Goal: Information Seeking & Learning: Learn about a topic

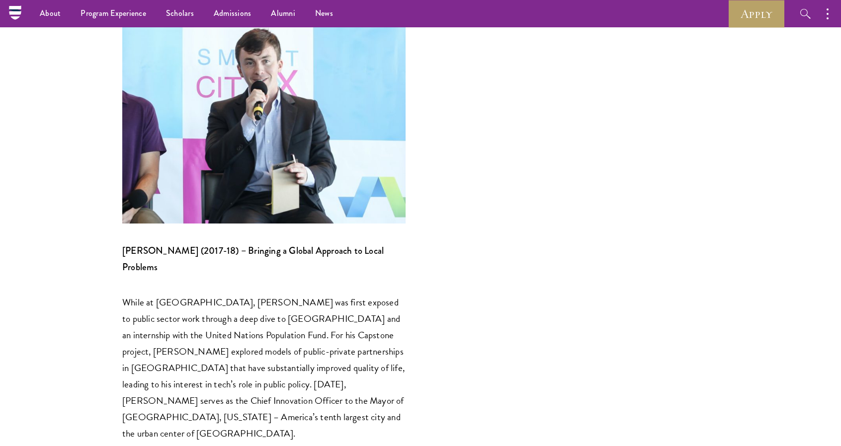
scroll to position [976, 0]
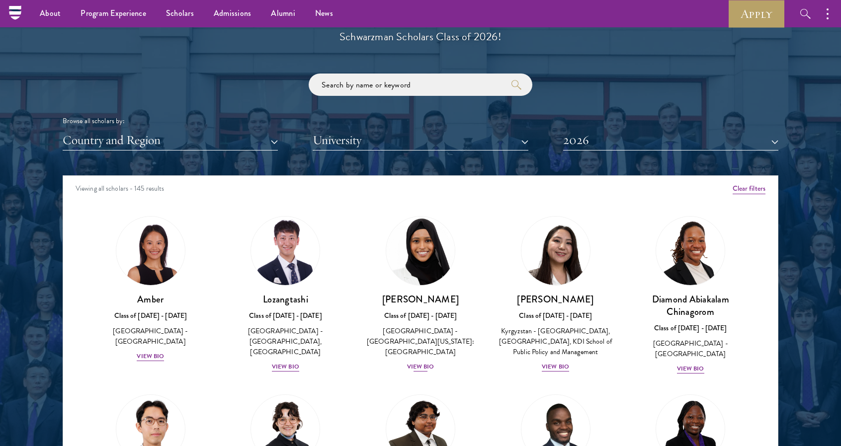
scroll to position [1144, 0]
click at [286, 362] on div "View Bio" at bounding box center [285, 366] width 27 height 9
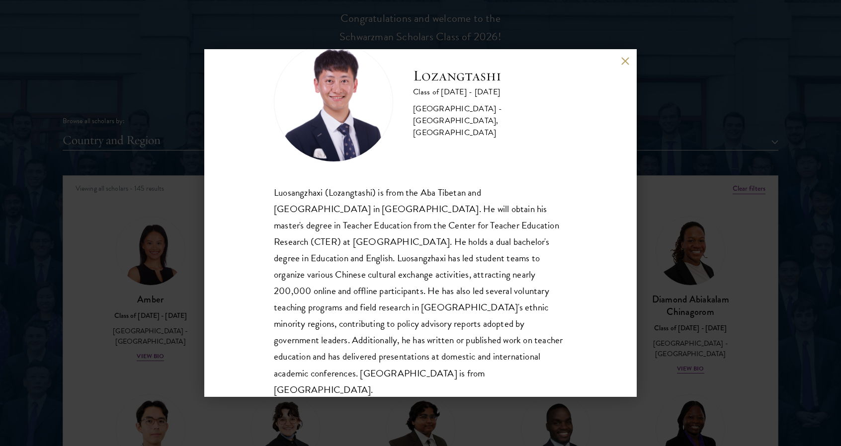
scroll to position [50, 0]
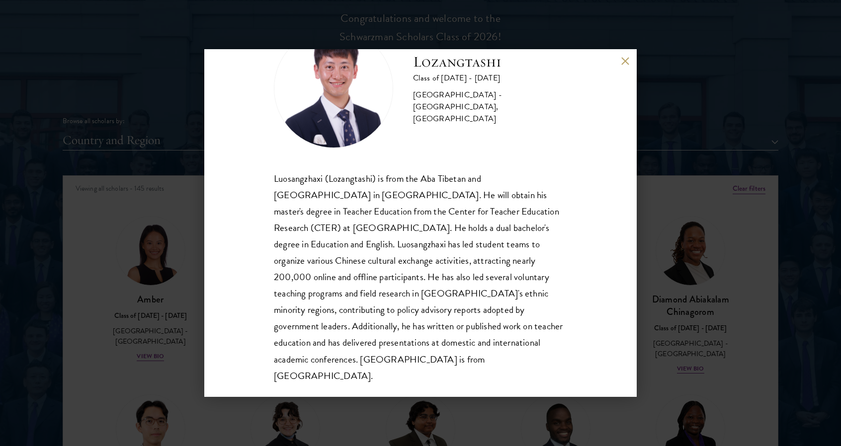
click at [707, 104] on div "Lozangtashi Class of 2025 - 2026 China - South-Central Minzu University, Beijin…" at bounding box center [420, 223] width 841 height 446
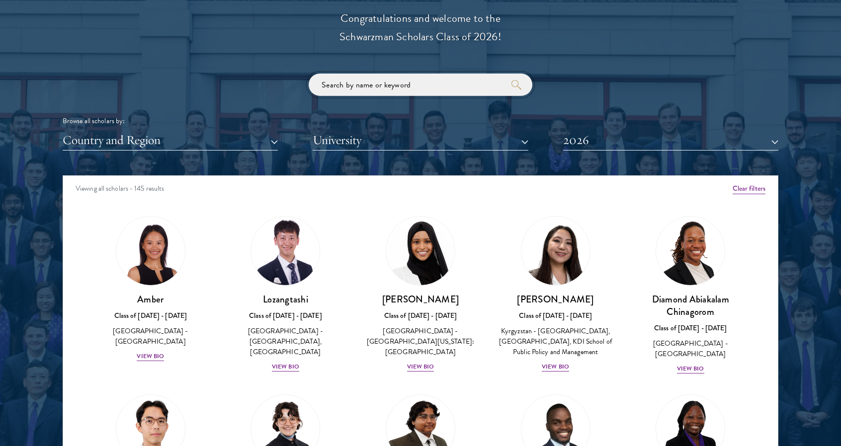
click at [435, 91] on input "search" at bounding box center [421, 85] width 224 height 22
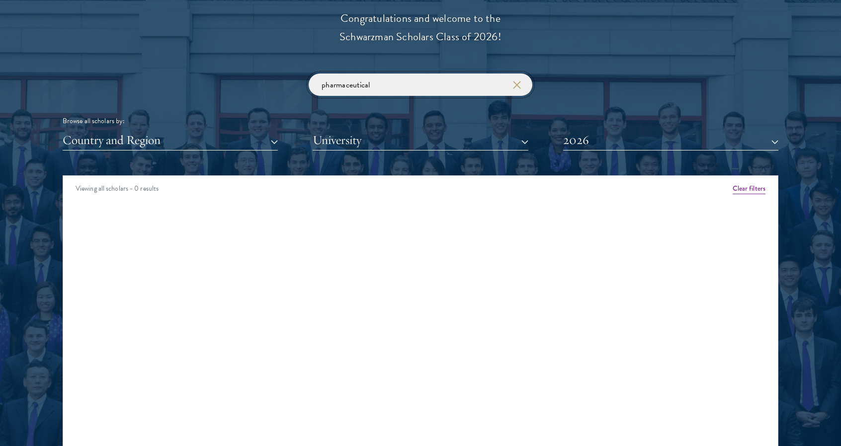
click button "submit" at bounding box center [0, 0] width 0 height 0
click at [419, 89] on input "pharmaceutical" at bounding box center [421, 85] width 224 height 22
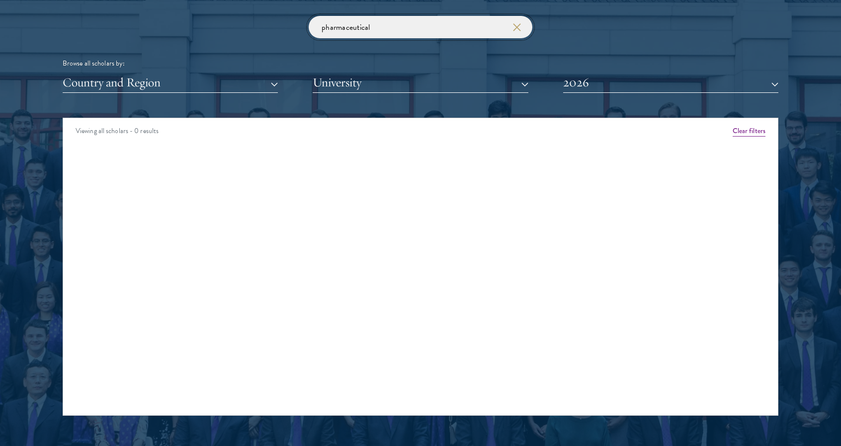
scroll to position [1204, 0]
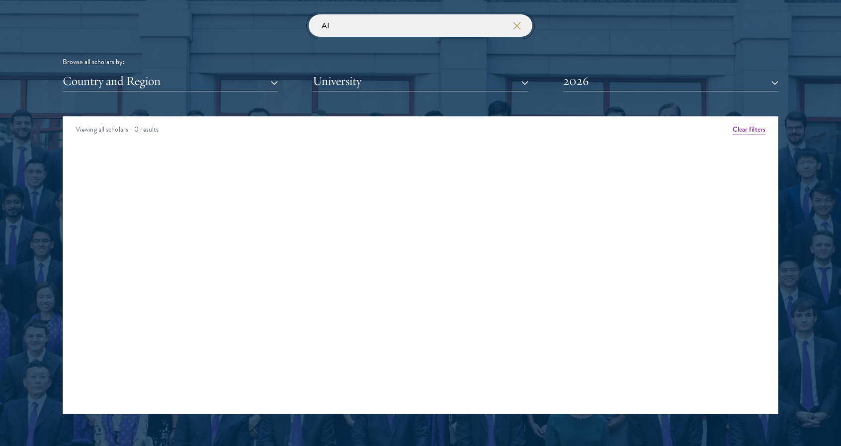
click button "submit" at bounding box center [0, 0] width 0 height 0
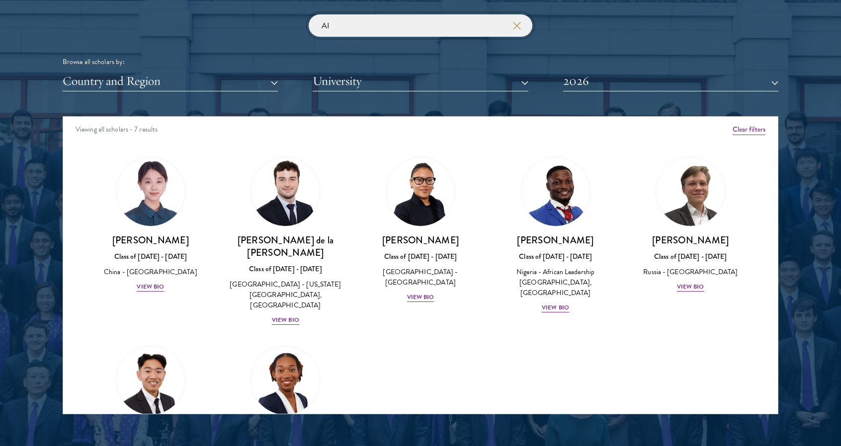
type input "A"
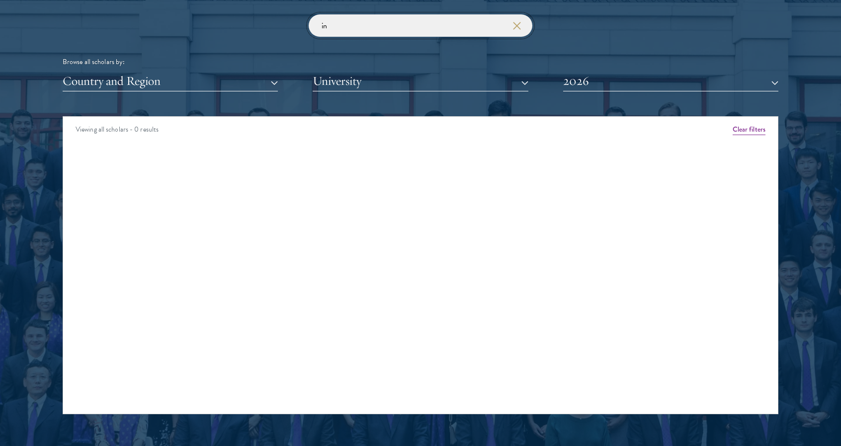
type input "i"
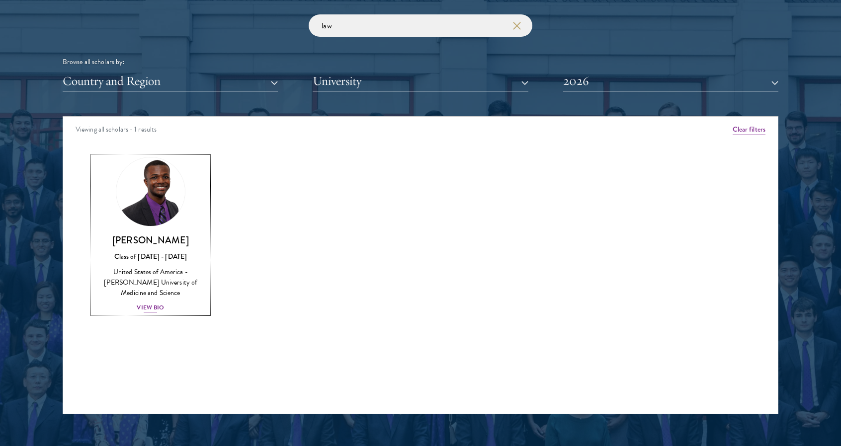
click at [140, 303] on div "View Bio" at bounding box center [150, 307] width 27 height 9
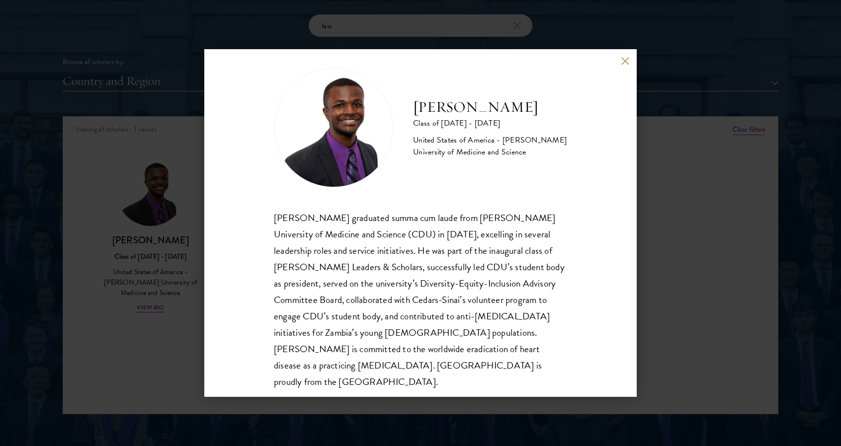
scroll to position [17, 0]
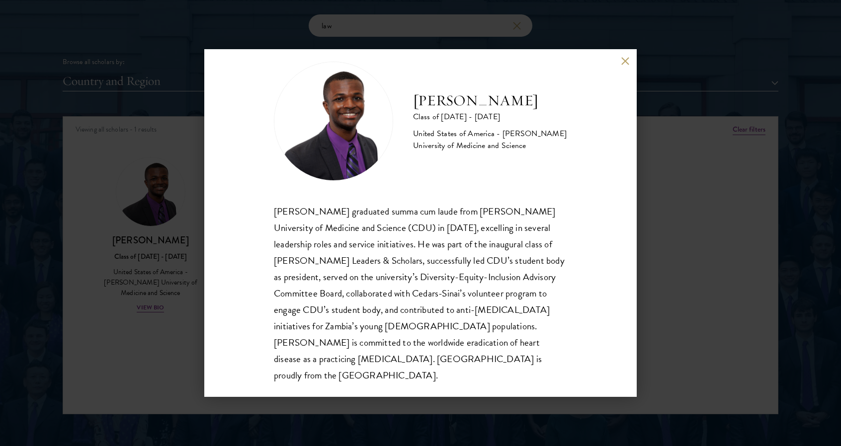
click at [621, 64] on button at bounding box center [625, 61] width 8 height 8
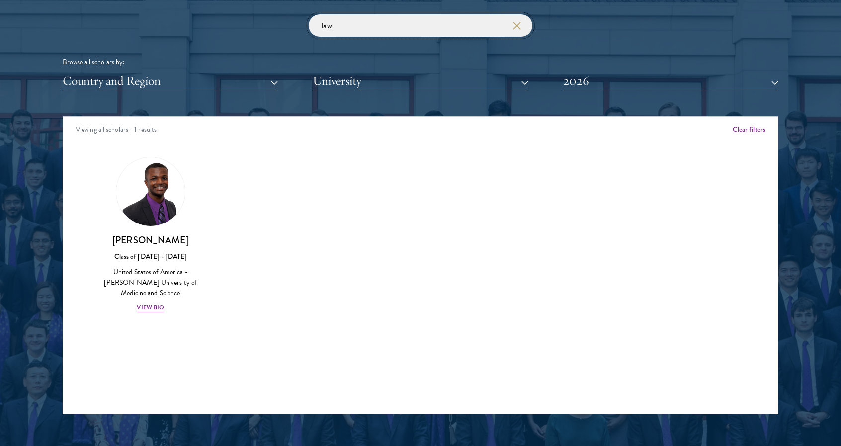
click at [378, 27] on input "law" at bounding box center [421, 25] width 224 height 22
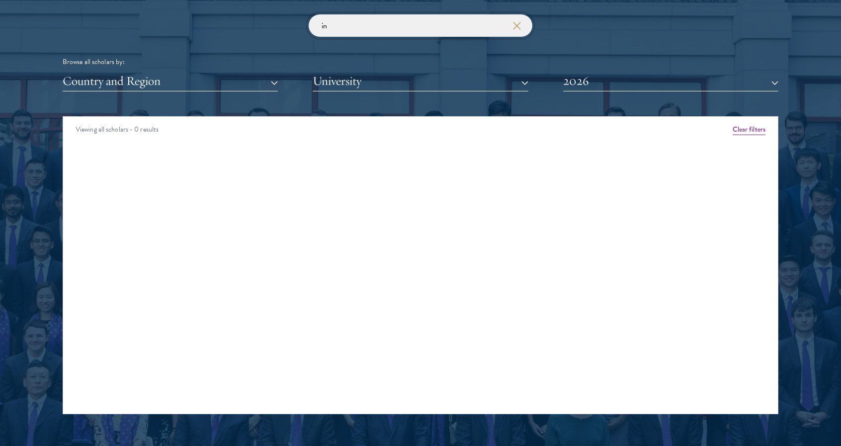
type input "i"
type input "p"
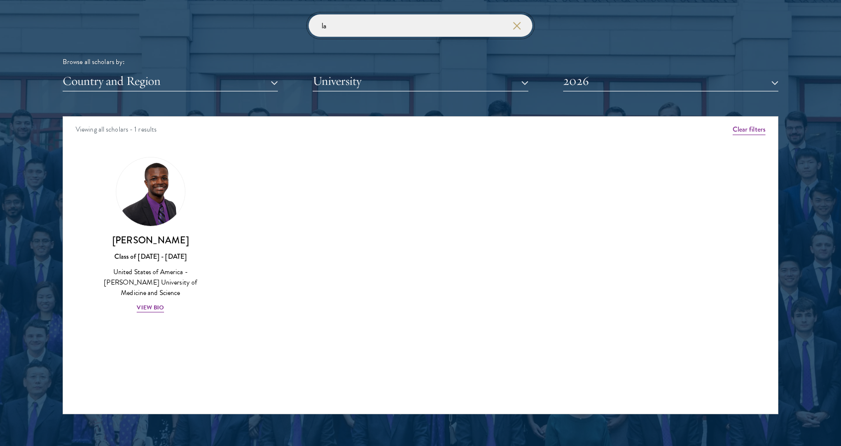
type input "l"
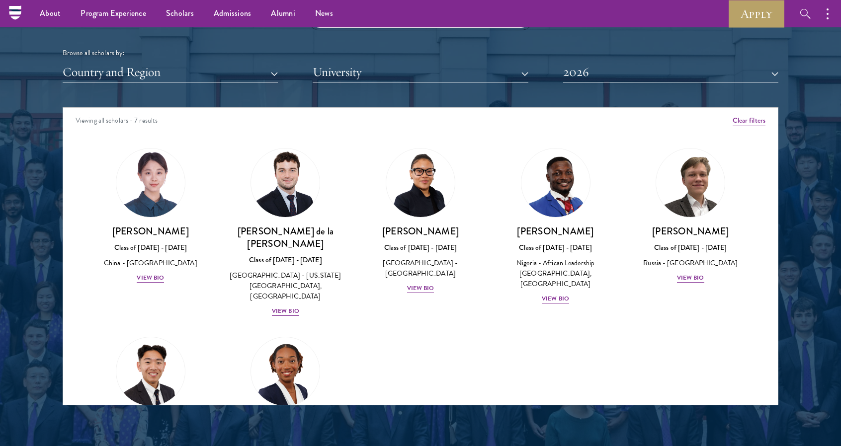
scroll to position [1212, 0]
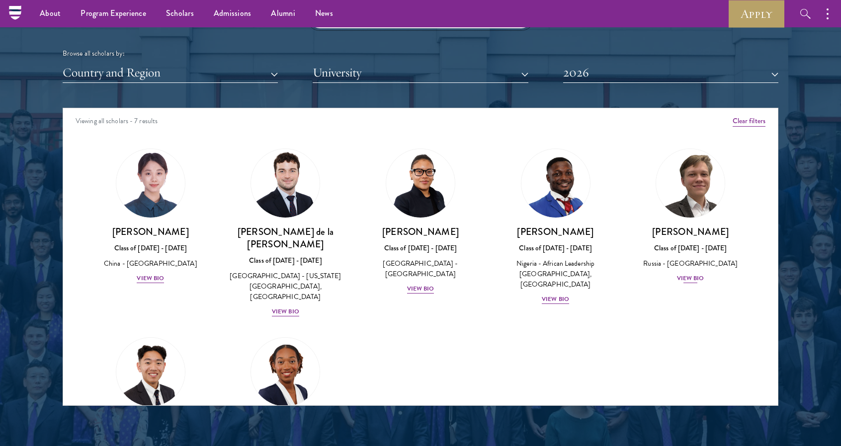
type input "AI"
click at [690, 283] on div "View Bio" at bounding box center [690, 278] width 27 height 9
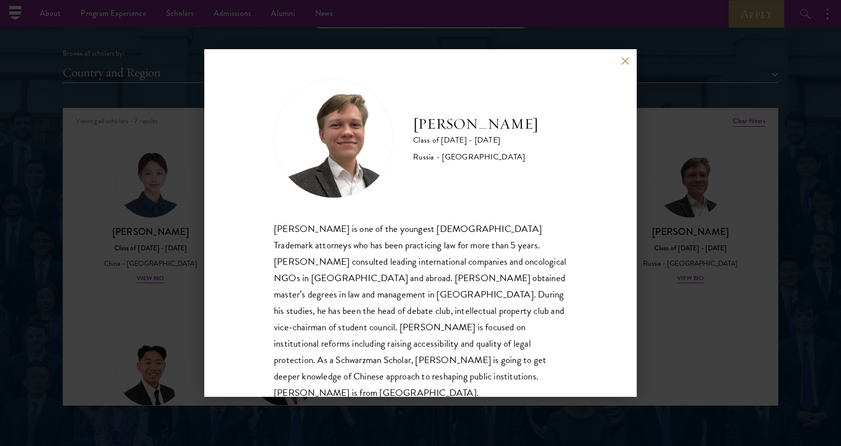
scroll to position [17, 0]
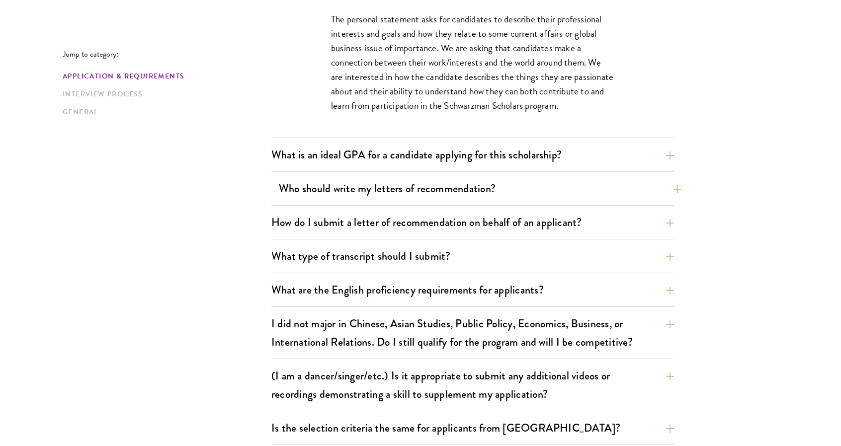
scroll to position [749, 0]
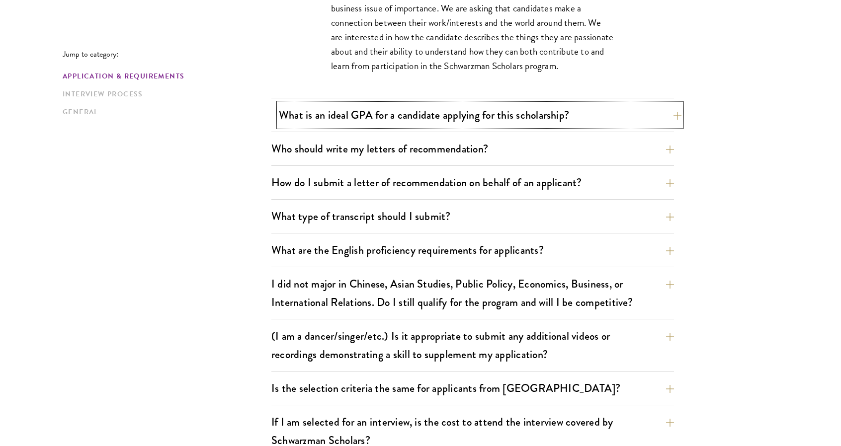
click at [321, 108] on button "What is an ideal GPA for a candidate applying for this scholarship?" at bounding box center [480, 115] width 403 height 22
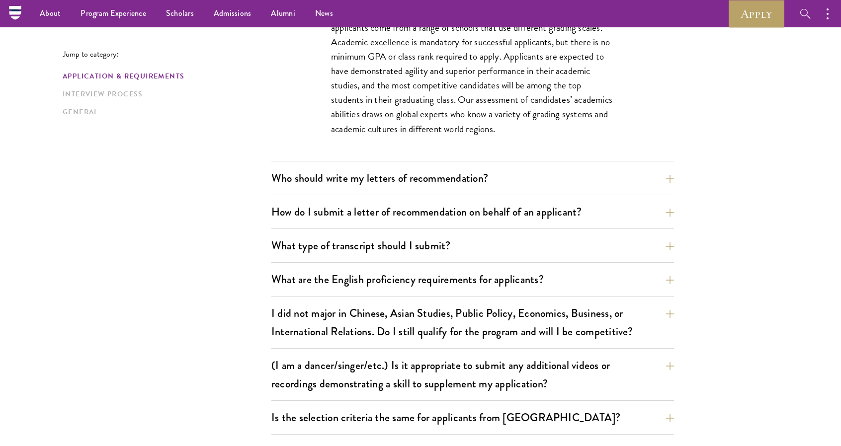
scroll to position [649, 0]
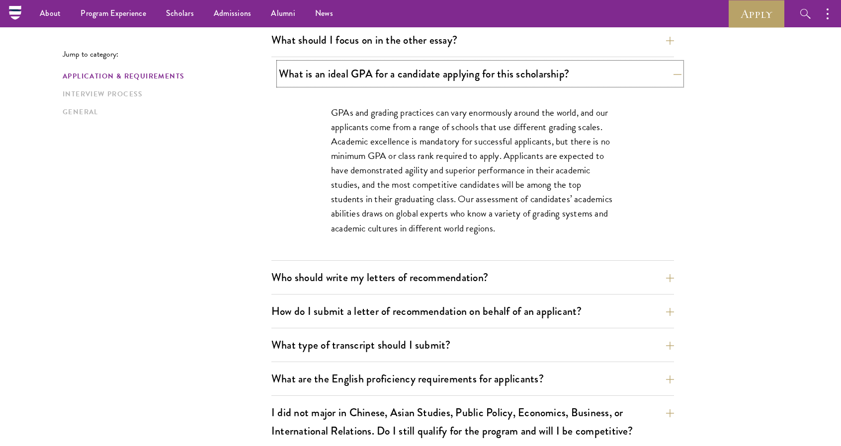
click at [628, 80] on button "What is an ideal GPA for a candidate applying for this scholarship?" at bounding box center [480, 74] width 403 height 22
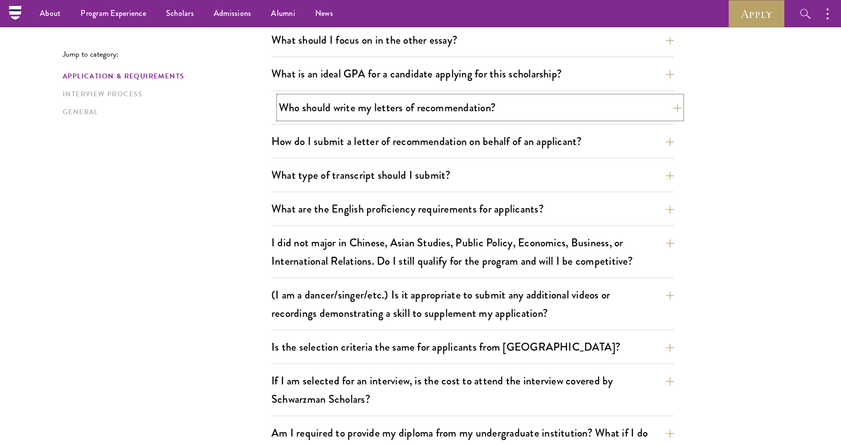
click at [530, 100] on button "Who should write my letters of recommendation?" at bounding box center [480, 107] width 403 height 22
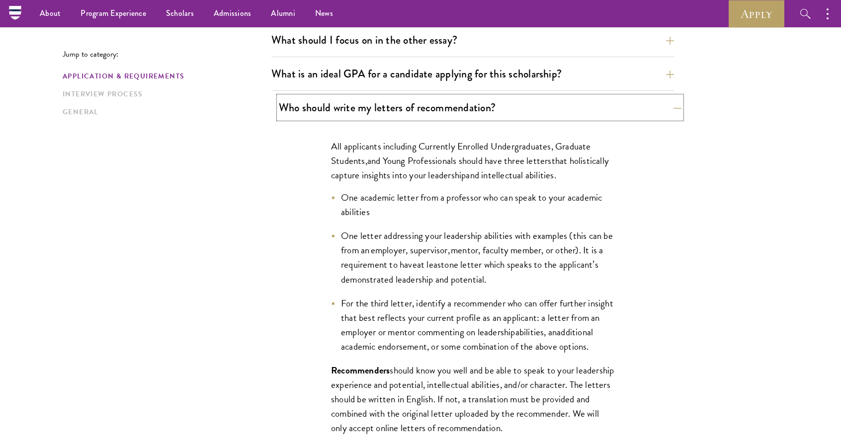
click at [530, 100] on button "Who should write my letters of recommendation?" at bounding box center [480, 107] width 403 height 22
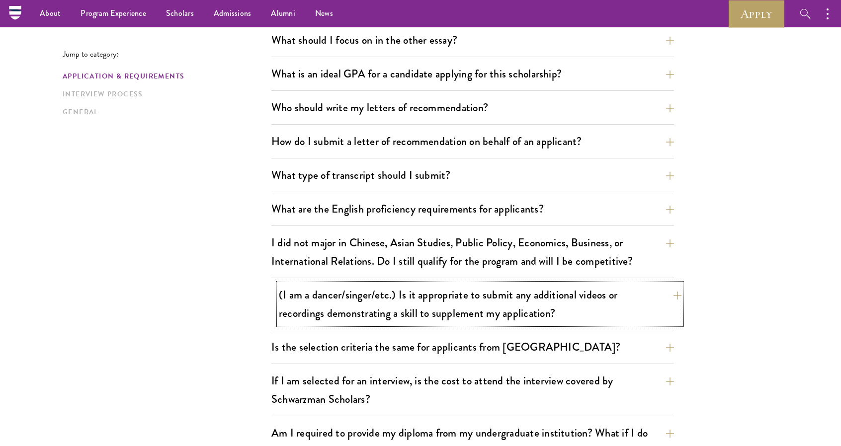
click at [595, 292] on button "(I am a dancer/singer/etc.) Is it appropriate to submit any additional videos o…" at bounding box center [480, 304] width 403 height 41
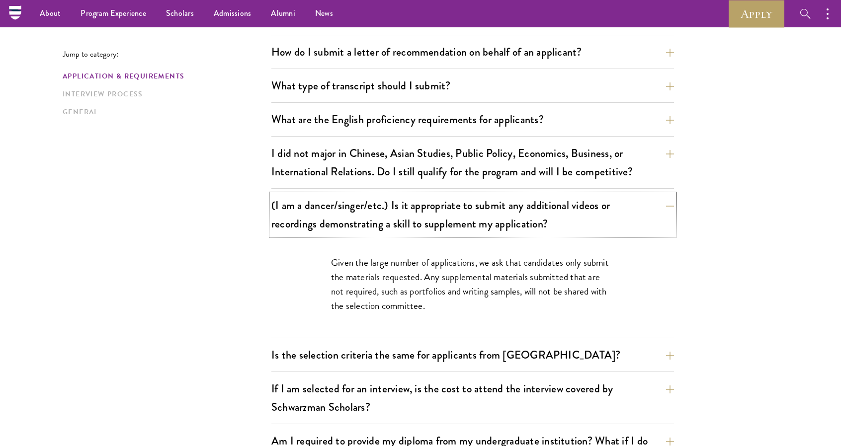
scroll to position [749, 0]
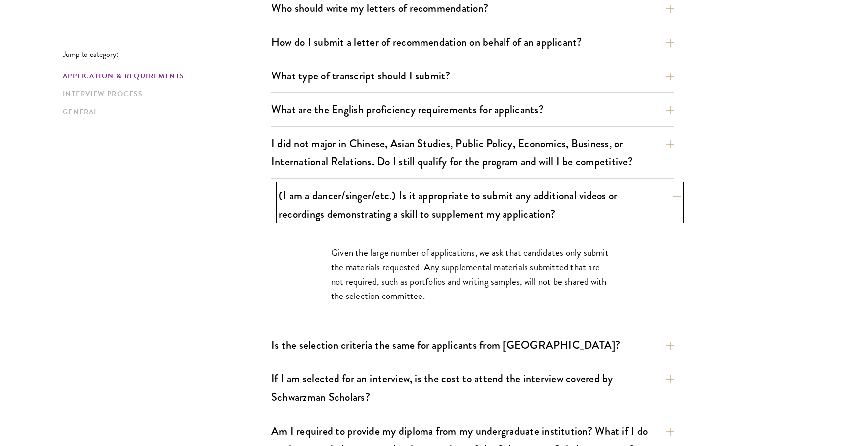
click at [637, 195] on button "(I am a dancer/singer/etc.) Is it appropriate to submit any additional videos o…" at bounding box center [480, 204] width 403 height 41
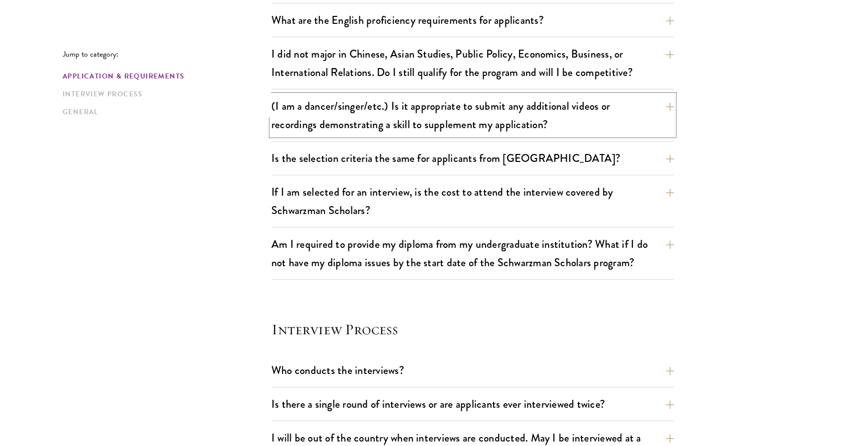
scroll to position [848, 0]
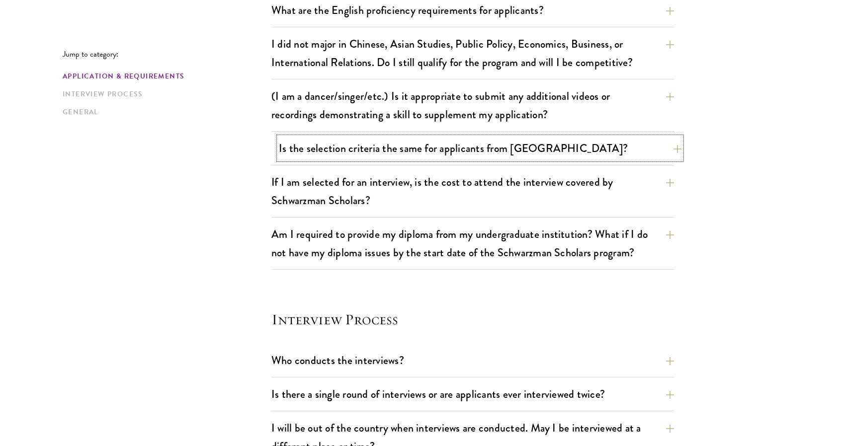
click at [581, 146] on button "Is the selection criteria the same for applicants from China?" at bounding box center [480, 148] width 403 height 22
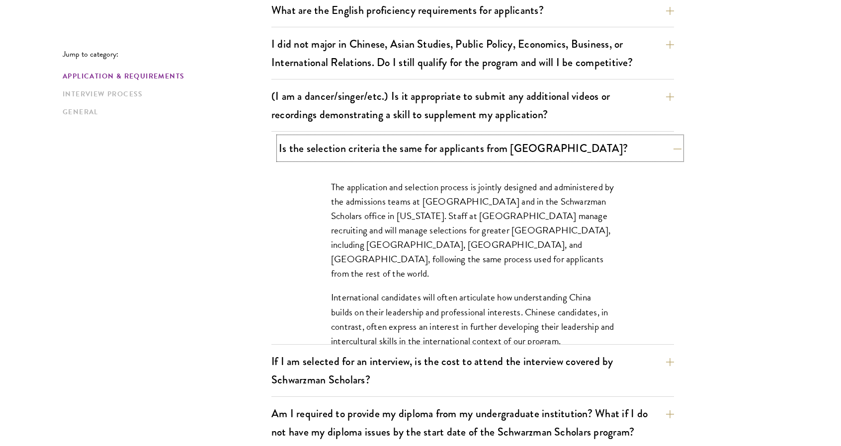
click at [576, 143] on button "Is the selection criteria the same for applicants from China?" at bounding box center [480, 148] width 403 height 22
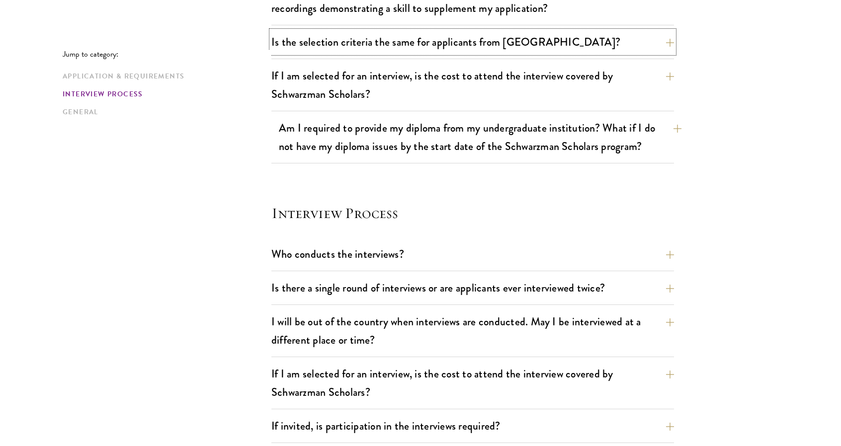
scroll to position [1047, 0]
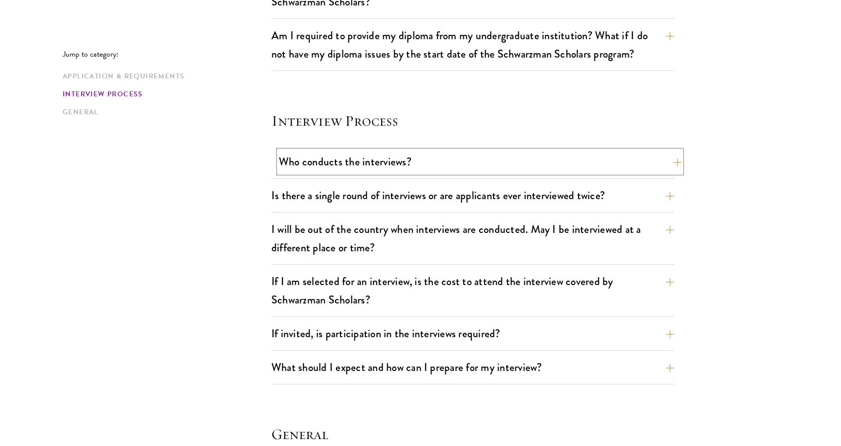
click at [510, 161] on button "Who conducts the interviews?" at bounding box center [480, 162] width 403 height 22
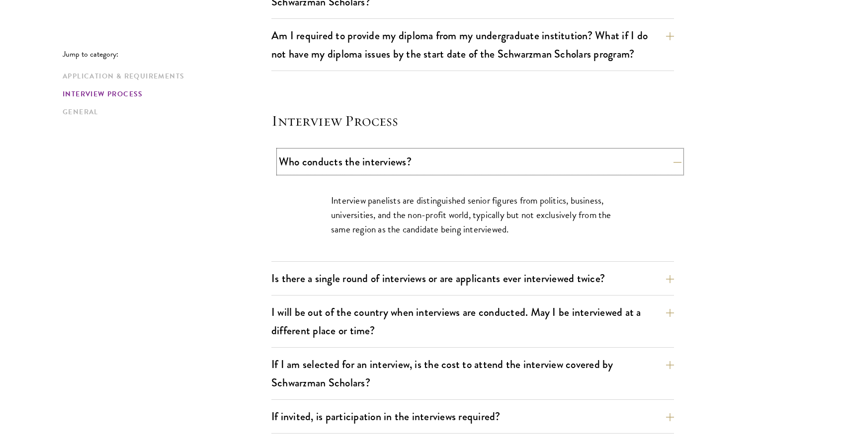
click at [510, 161] on button "Who conducts the interviews?" at bounding box center [480, 162] width 403 height 22
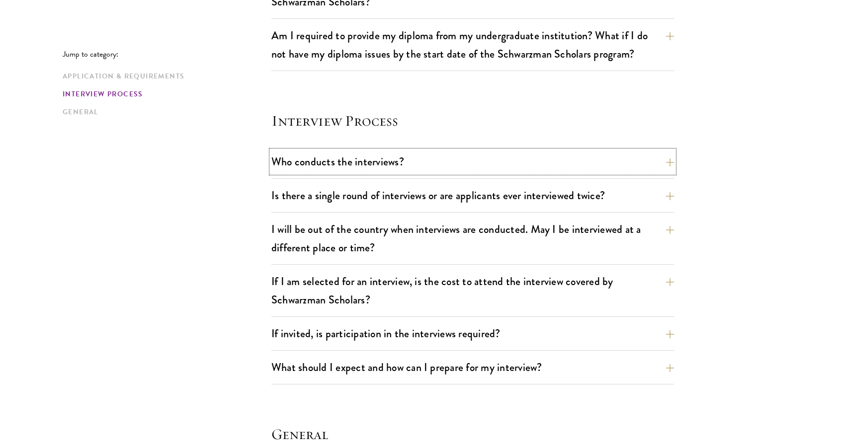
scroll to position [1345, 0]
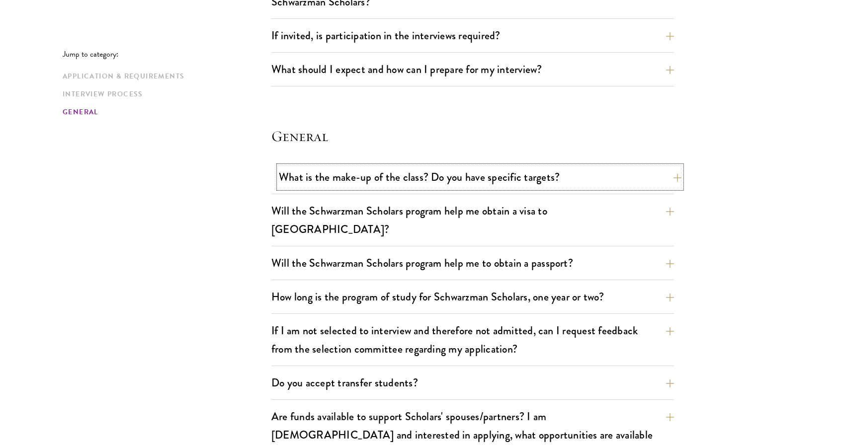
click at [414, 173] on button "What is the make-up of the class? Do you have specific targets?" at bounding box center [480, 177] width 403 height 22
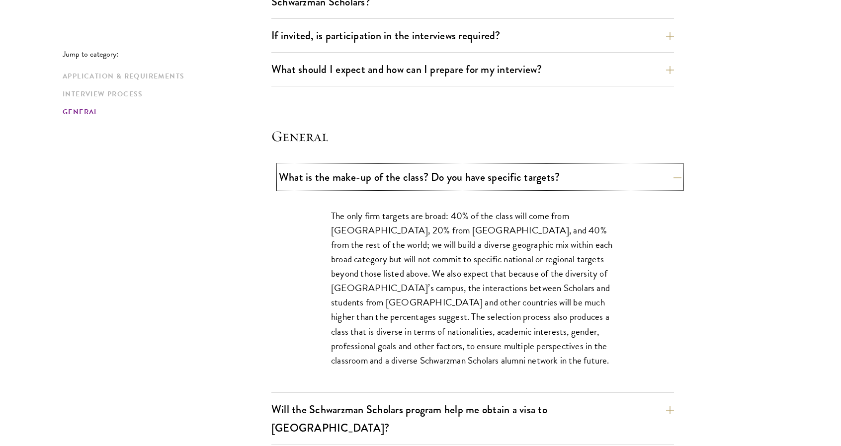
click at [417, 172] on button "What is the make-up of the class? Do you have specific targets?" at bounding box center [480, 177] width 403 height 22
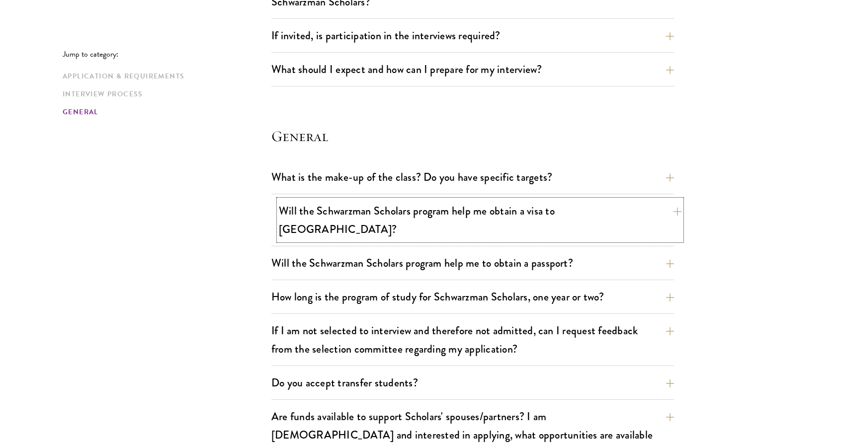
click at [287, 200] on button "Will the Schwarzman Scholars program help me obtain a visa to China?" at bounding box center [480, 220] width 403 height 41
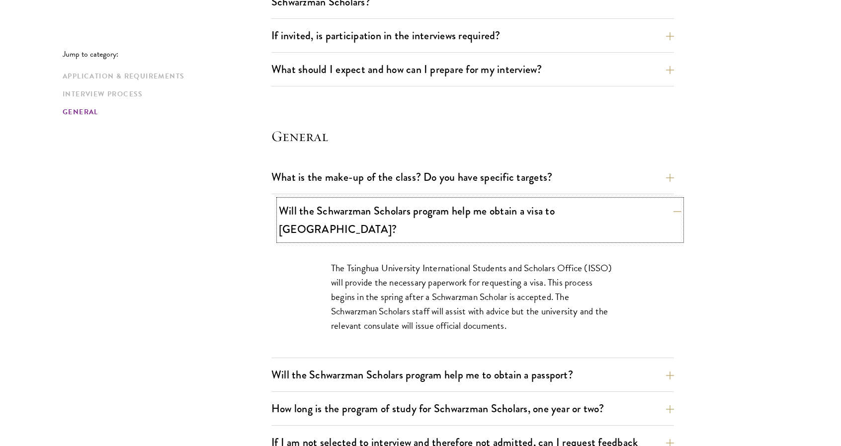
drag, startPoint x: 286, startPoint y: 201, endPoint x: 273, endPoint y: 198, distance: 13.7
click at [286, 200] on button "Will the Schwarzman Scholars program help me obtain a visa to China?" at bounding box center [480, 220] width 403 height 41
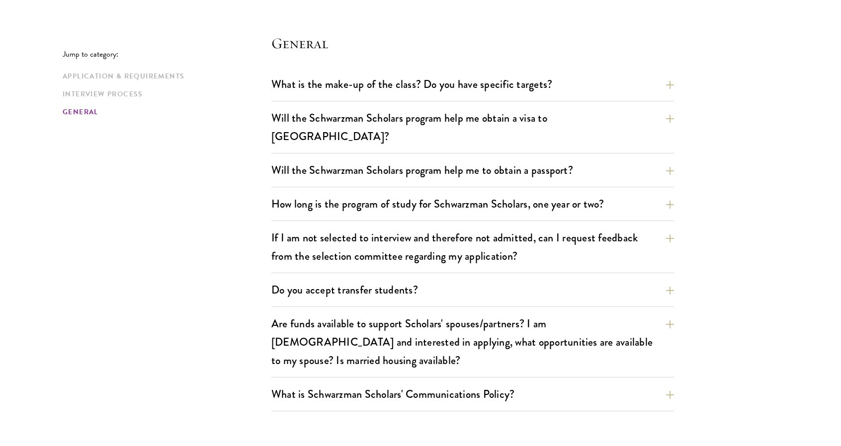
scroll to position [1445, 0]
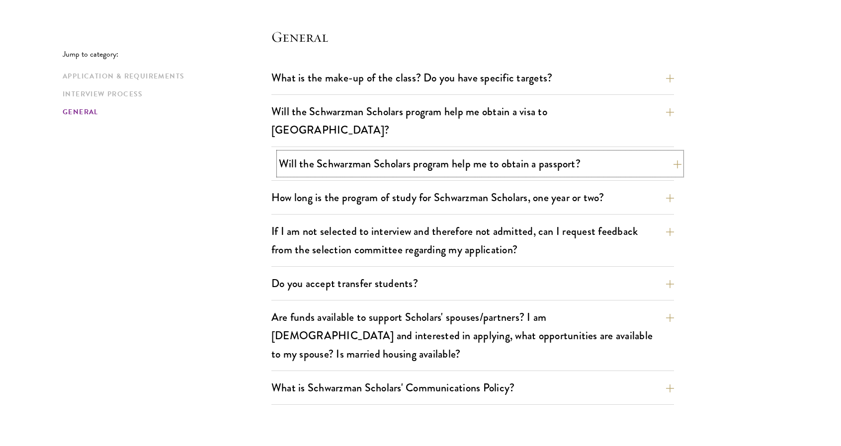
click at [322, 153] on button "Will the Schwarzman Scholars program help me to obtain a passport?" at bounding box center [480, 164] width 403 height 22
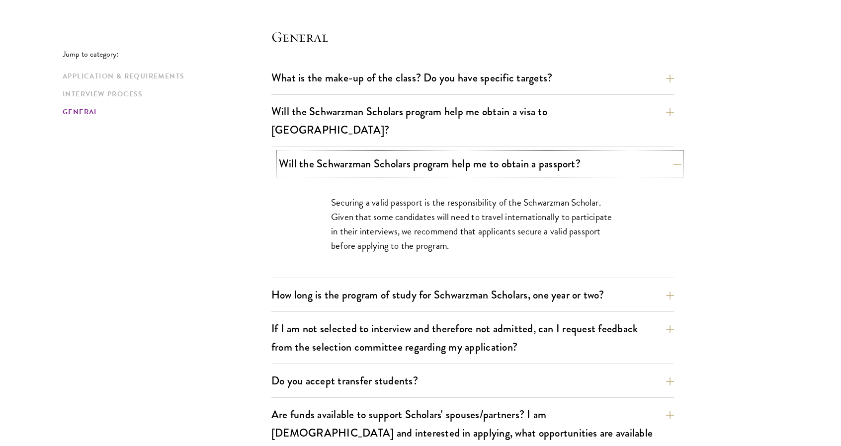
click at [322, 153] on button "Will the Schwarzman Scholars program help me to obtain a passport?" at bounding box center [480, 164] width 403 height 22
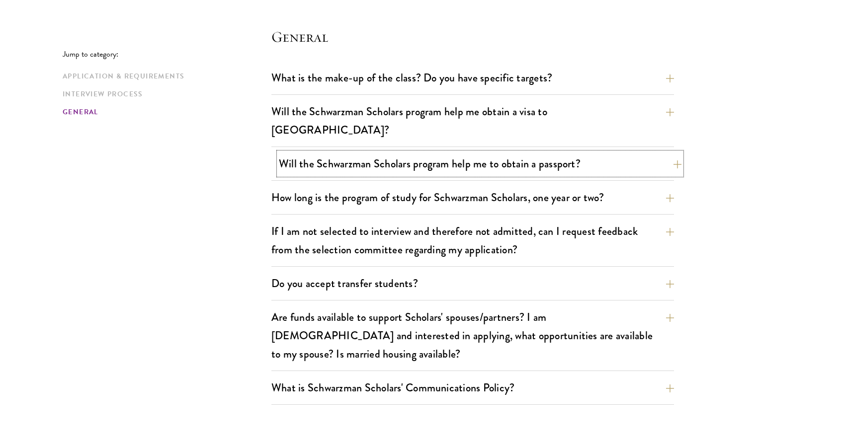
click at [291, 153] on button "Will the Schwarzman Scholars program help me to obtain a passport?" at bounding box center [480, 164] width 403 height 22
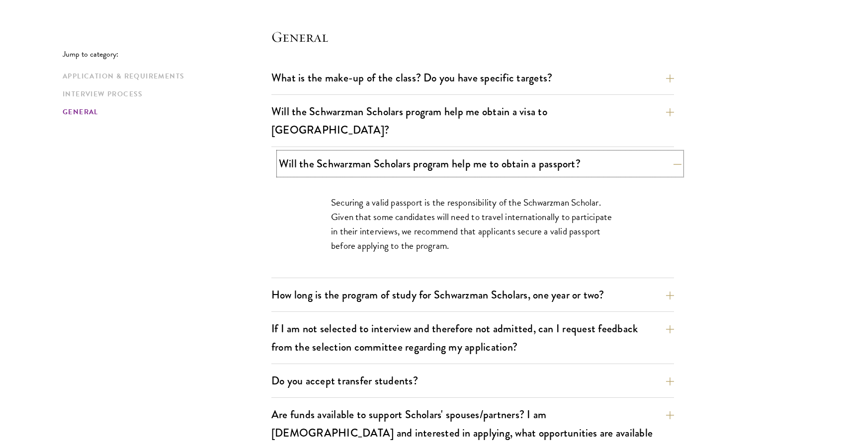
click at [291, 153] on button "Will the Schwarzman Scholars program help me to obtain a passport?" at bounding box center [480, 164] width 403 height 22
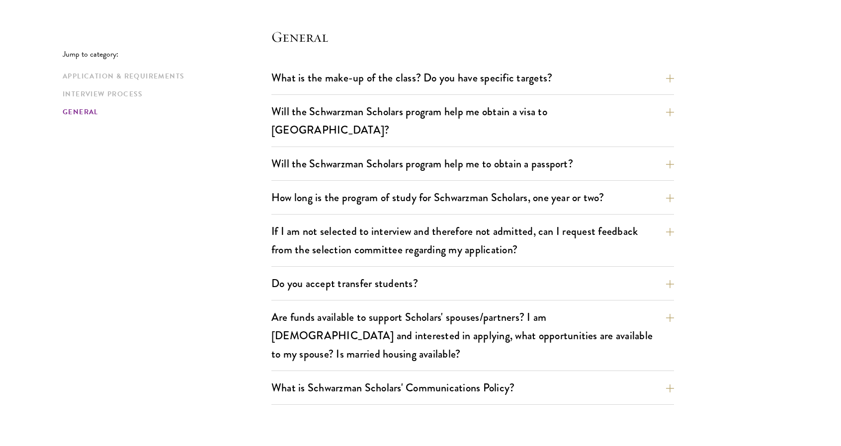
click at [320, 220] on button "If I am not selected to interview and therefore not admitted, can I request fee…" at bounding box center [480, 240] width 403 height 41
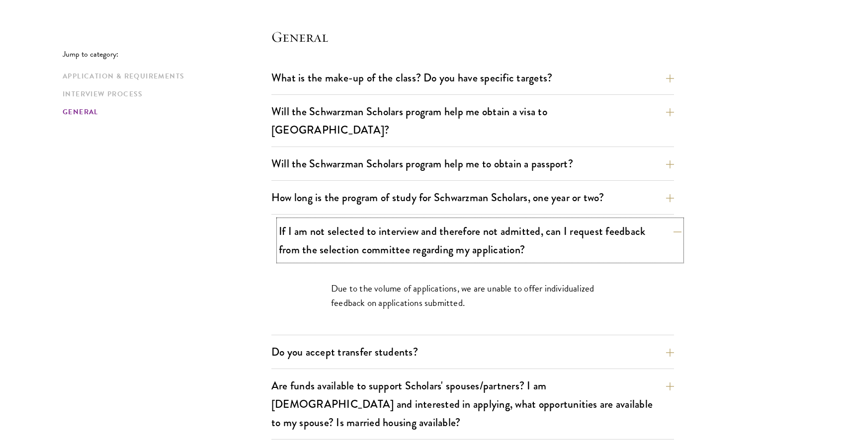
click at [320, 220] on button "If I am not selected to interview and therefore not admitted, can I request fee…" at bounding box center [480, 240] width 403 height 41
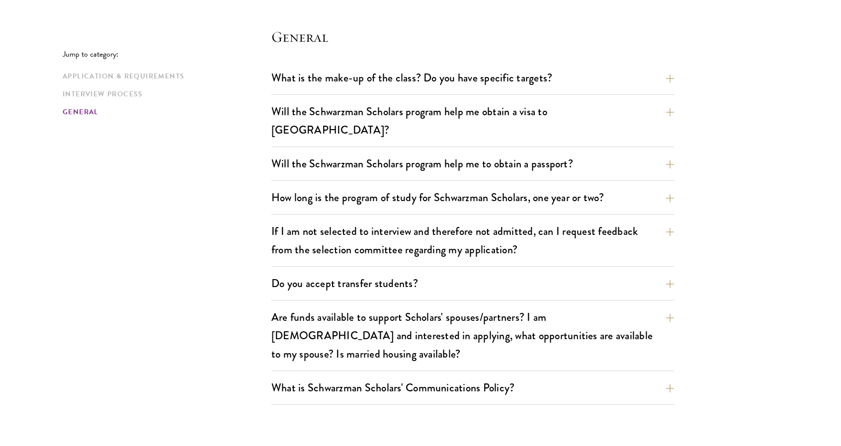
click at [289, 272] on button "Do you accept transfer students?" at bounding box center [480, 283] width 403 height 22
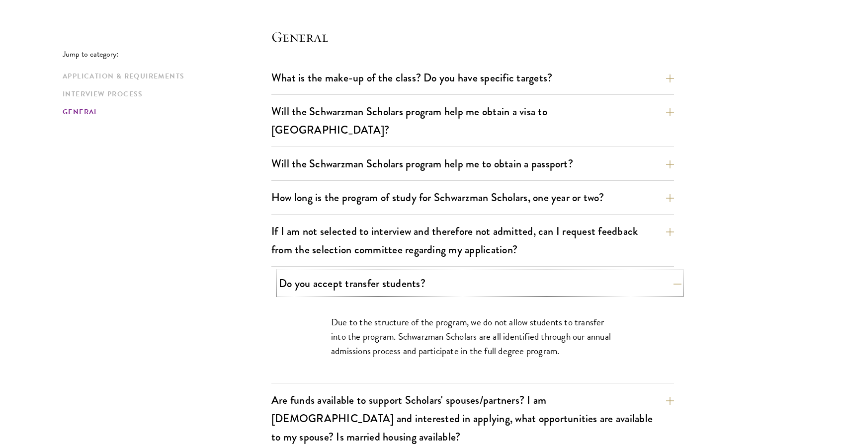
click at [289, 272] on button "Do you accept transfer students?" at bounding box center [480, 283] width 403 height 22
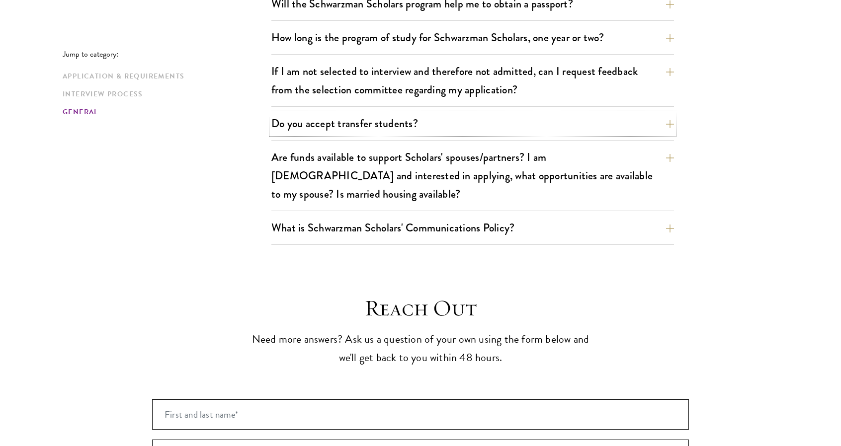
scroll to position [1643, 0]
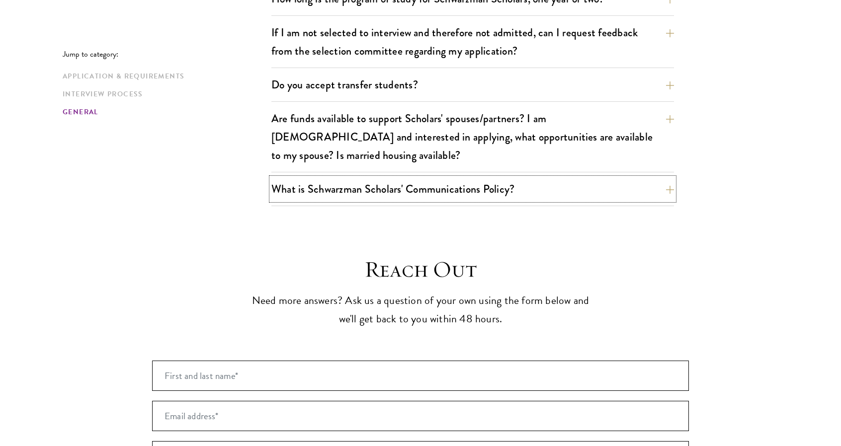
click at [272, 178] on div "What is Schwarzman Scholars' Communications Policy? Social Media and Public Com…" at bounding box center [472, 192] width 403 height 28
click at [279, 178] on button "What is Schwarzman Scholars' Communications Policy?" at bounding box center [480, 189] width 403 height 22
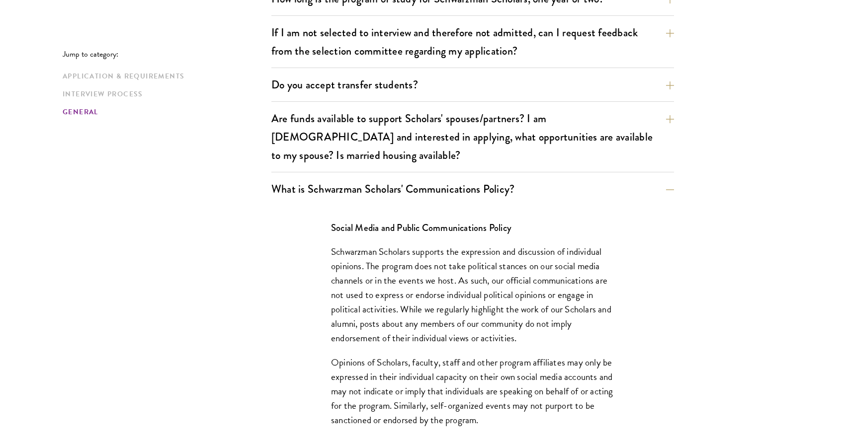
click at [301, 178] on button "What is Schwarzman Scholars' Communications Policy?" at bounding box center [480, 189] width 403 height 22
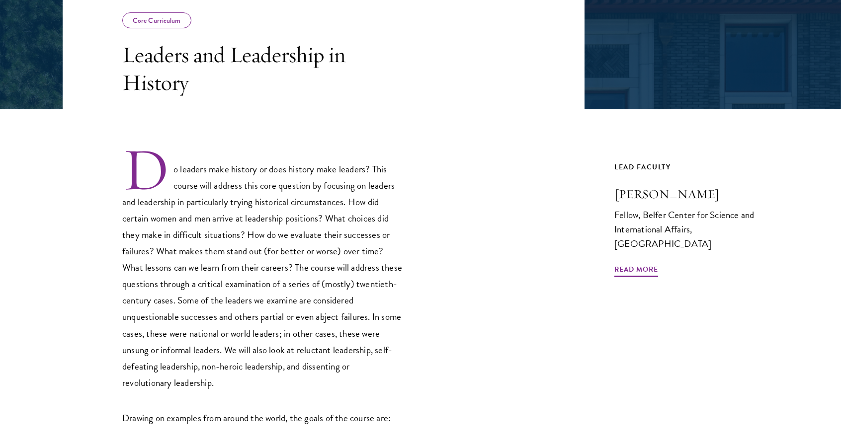
scroll to position [298, 0]
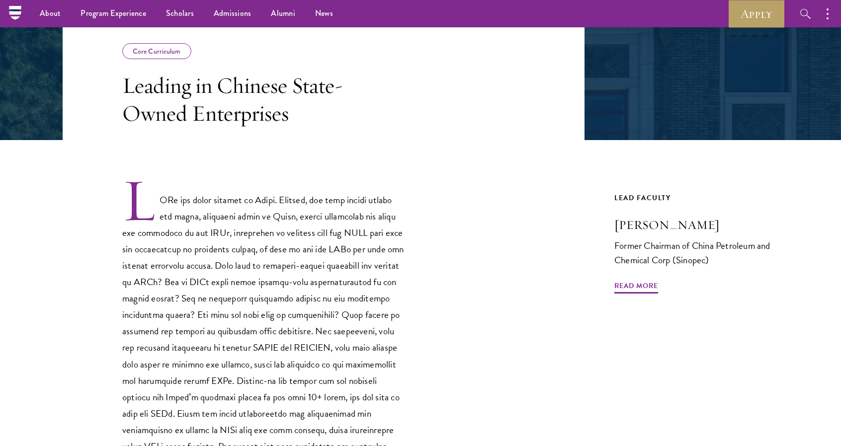
scroll to position [61, 0]
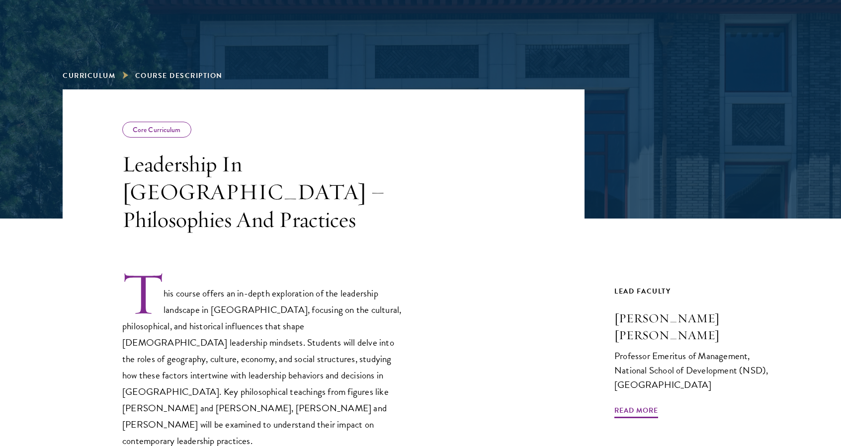
scroll to position [189, 0]
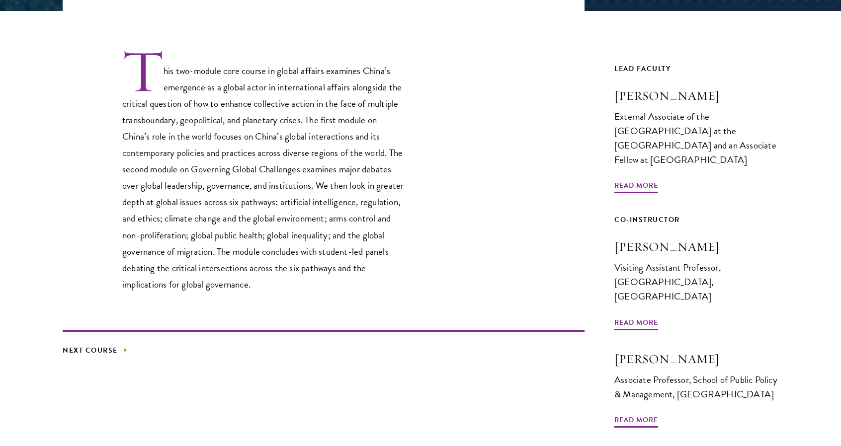
scroll to position [307, 0]
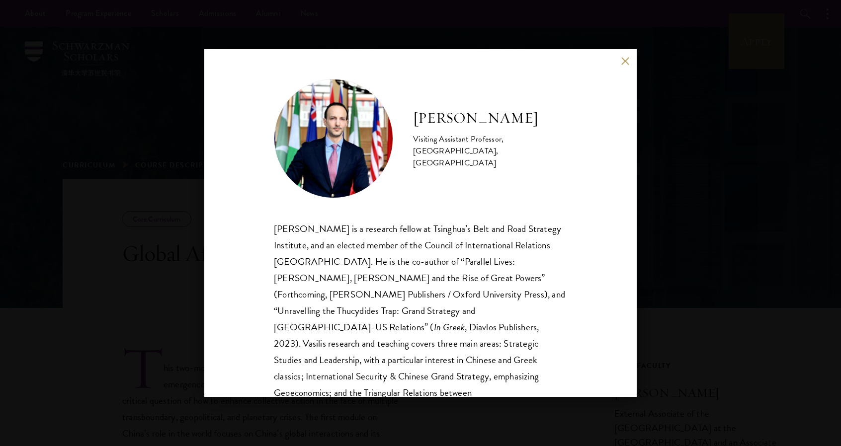
scroll to position [297, 0]
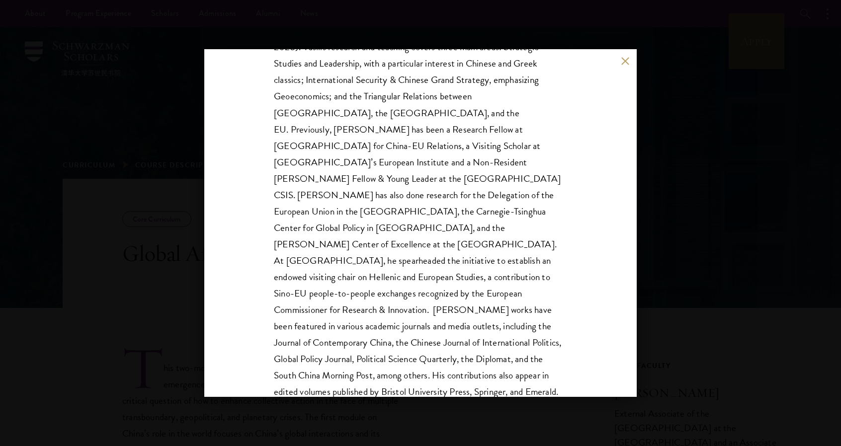
click at [657, 212] on div "Vasilis Trigkas Visiting Assistant Professor, Schwarzman College, Tsinghua Univ…" at bounding box center [420, 223] width 841 height 446
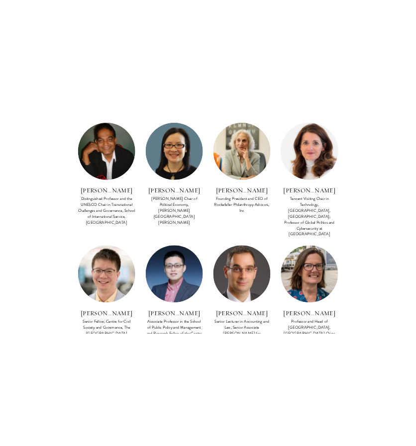
scroll to position [429, 0]
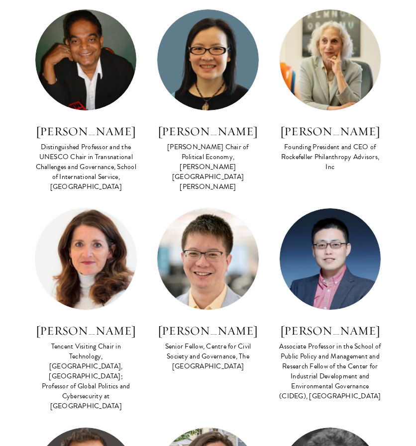
scroll to position [1372, 0]
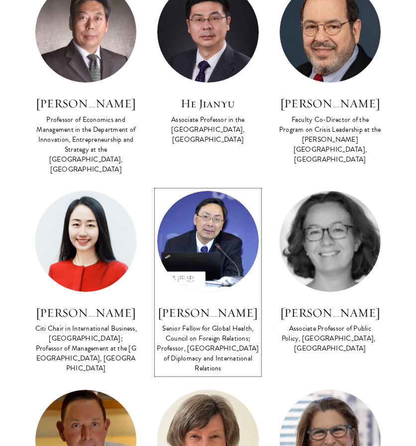
click at [207, 304] on h3 "[PERSON_NAME]" at bounding box center [208, 312] width 102 height 17
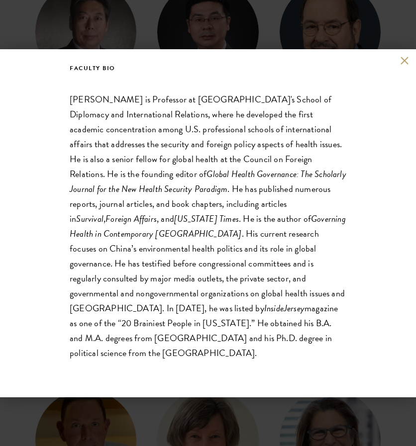
scroll to position [210, 0]
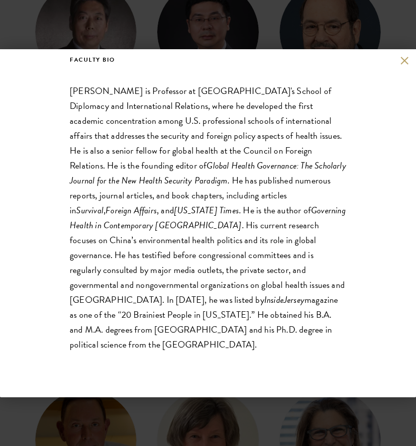
click at [405, 60] on button at bounding box center [404, 61] width 8 height 8
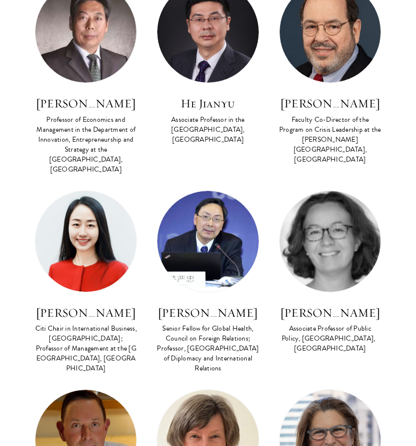
scroll to position [536, 0]
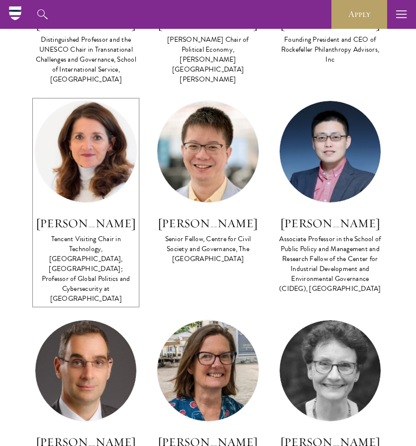
click at [100, 221] on h3 "[PERSON_NAME]" at bounding box center [86, 223] width 102 height 17
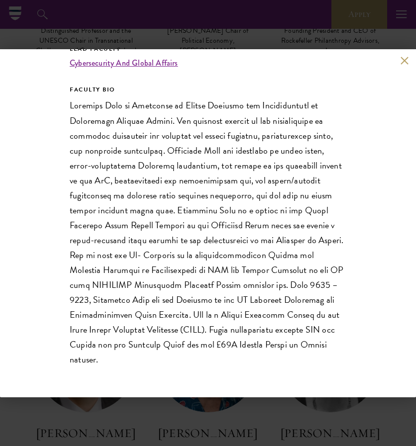
scroll to position [536, 0]
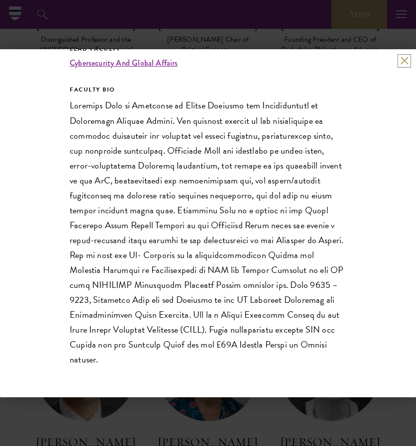
click at [406, 61] on button at bounding box center [404, 61] width 8 height 8
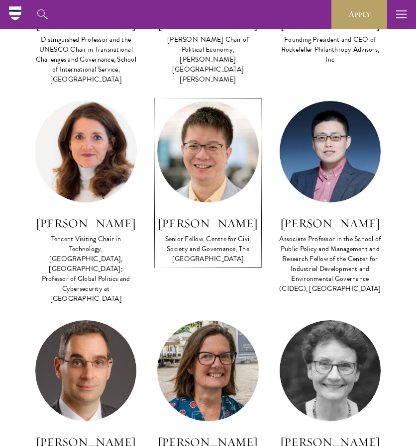
click at [209, 221] on h3 "George Chen" at bounding box center [208, 223] width 102 height 17
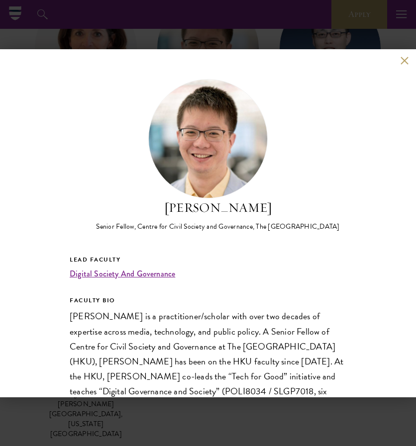
scroll to position [629, 0]
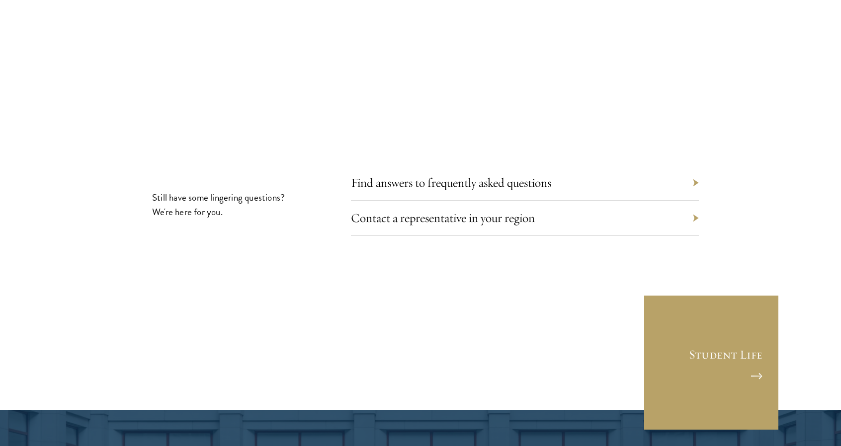
scroll to position [5667, 0]
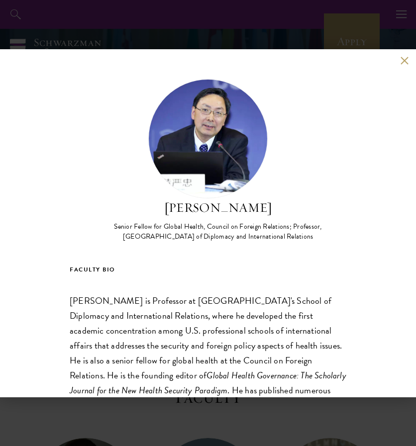
click at [403, 61] on button at bounding box center [404, 61] width 8 height 8
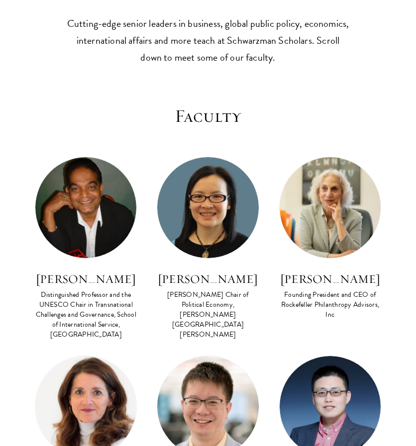
scroll to position [497, 0]
